Goal: Task Accomplishment & Management: Manage account settings

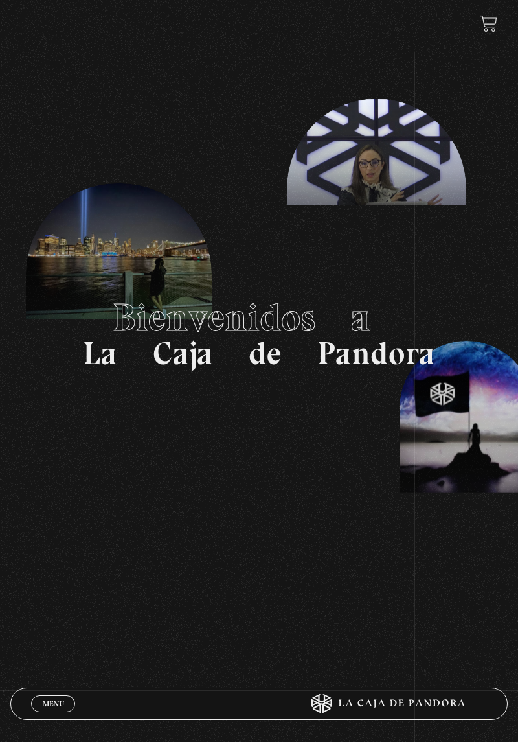
click at [47, 700] on span "Menu" at bounding box center [53, 704] width 21 height 8
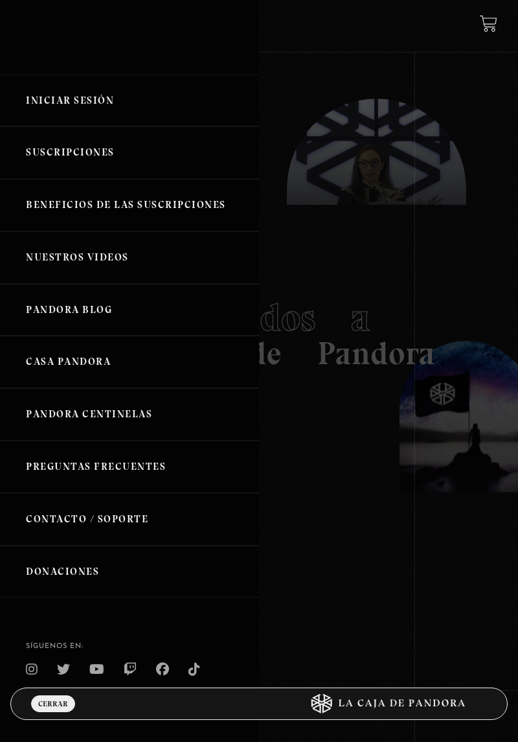
click at [102, 108] on link "Iniciar Sesión" at bounding box center [129, 101] width 259 height 52
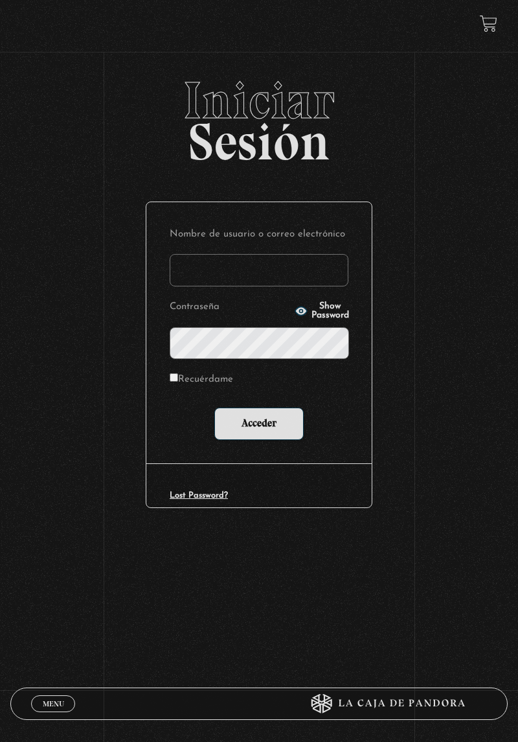
click at [280, 276] on input "Nombre de usuario o correo electrónico" at bounding box center [259, 270] width 179 height 32
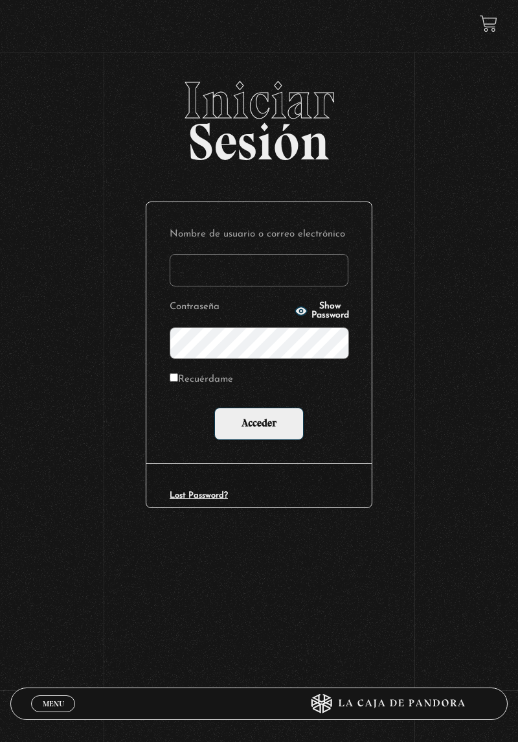
type input "david.soto4@gmail.com"
click at [214, 408] on input "Acceder" at bounding box center [258, 424] width 89 height 32
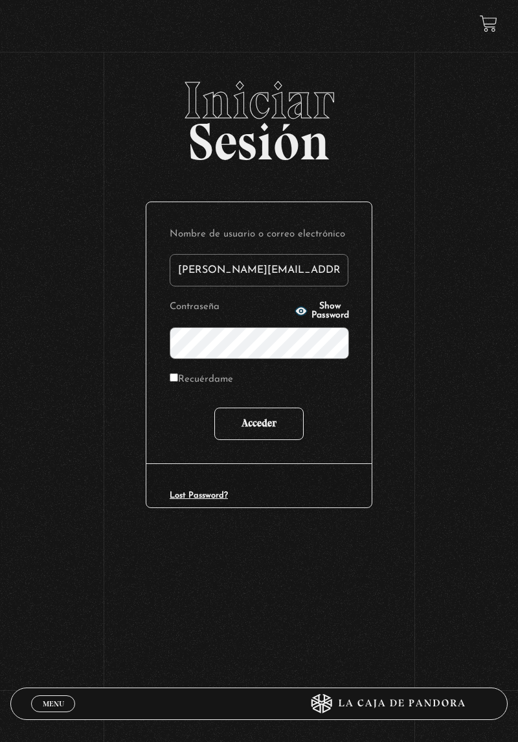
click at [283, 420] on input "Acceder" at bounding box center [258, 424] width 89 height 32
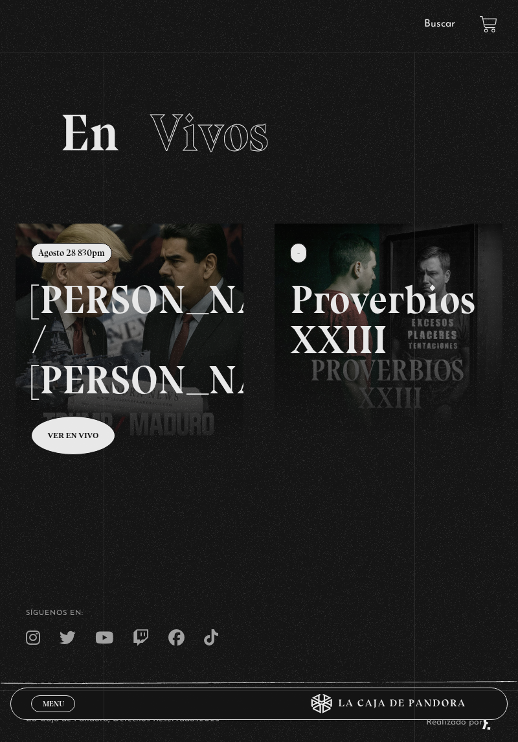
click at [75, 448] on link at bounding box center [275, 595] width 518 height 742
